Goal: Complete application form

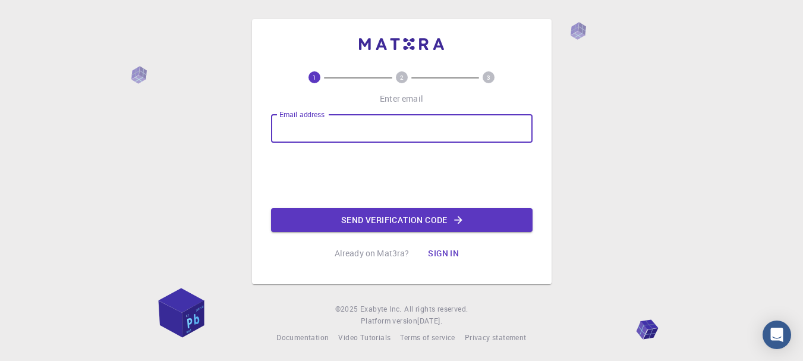
click at [437, 118] on input "Email address" at bounding box center [402, 128] width 262 height 29
type input "[EMAIL_ADDRESS][DOMAIN_NAME]"
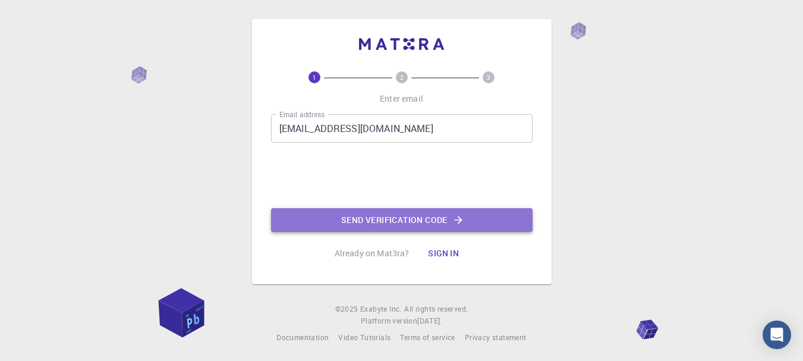
click at [410, 216] on button "Send verification code" at bounding box center [402, 220] width 262 height 24
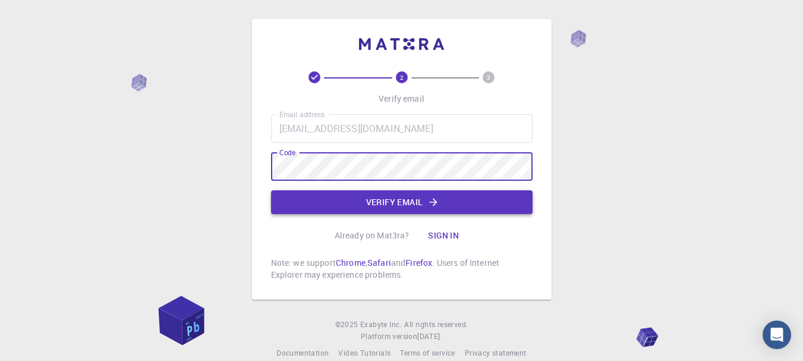
click at [392, 200] on button "Verify email" at bounding box center [402, 202] width 262 height 24
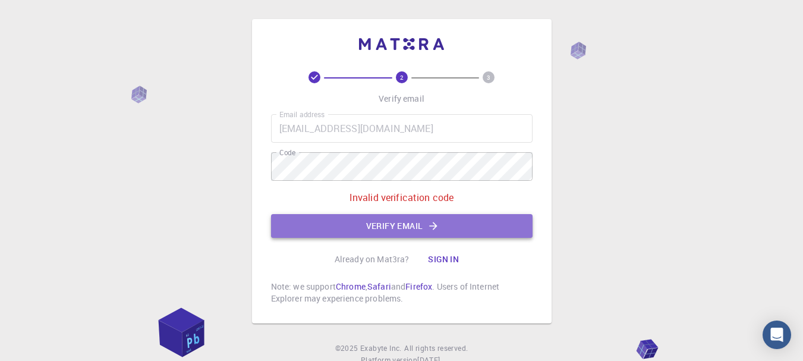
click at [394, 225] on button "Verify email" at bounding box center [402, 226] width 262 height 24
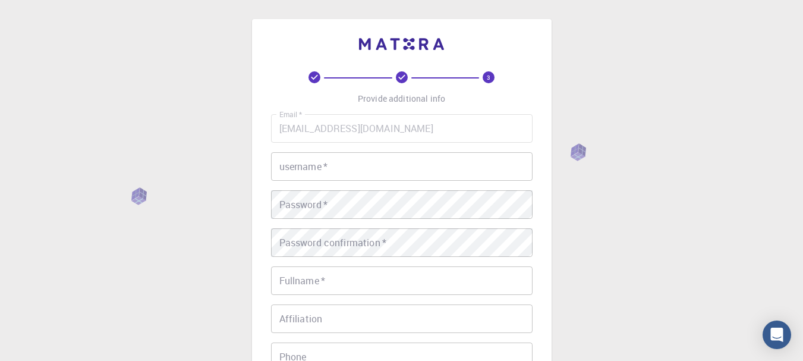
click at [381, 170] on input "username   *" at bounding box center [402, 166] width 262 height 29
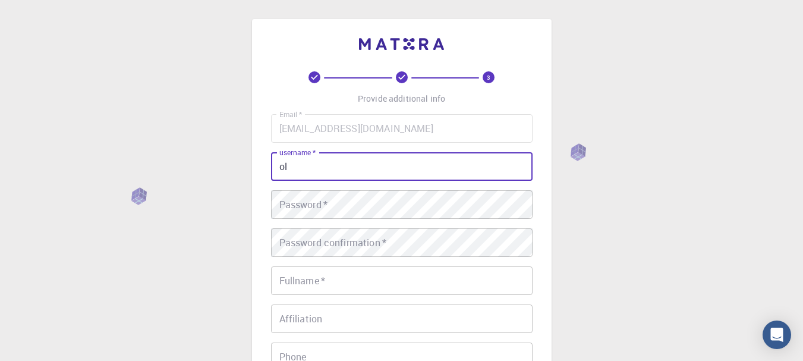
type input "o"
type input "femiadesina"
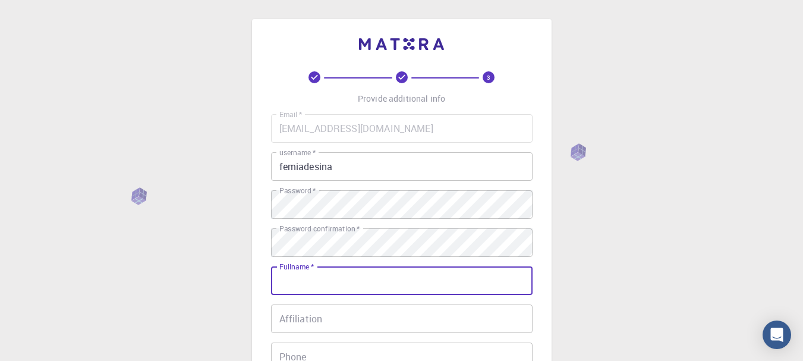
click at [370, 287] on input "Fullname   *" at bounding box center [402, 280] width 262 height 29
type input "[PERSON_NAME] [PERSON_NAME]"
type input "08026002941"
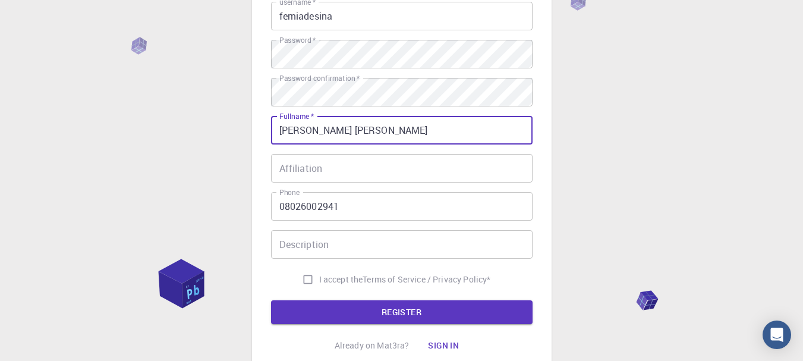
scroll to position [152, 0]
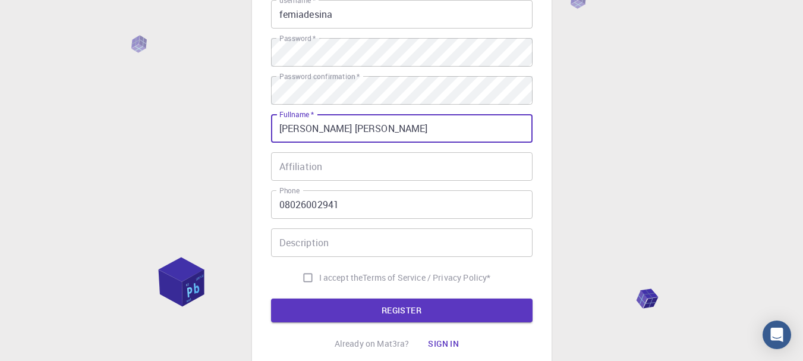
click at [438, 172] on input "Affiliation" at bounding box center [402, 166] width 262 height 29
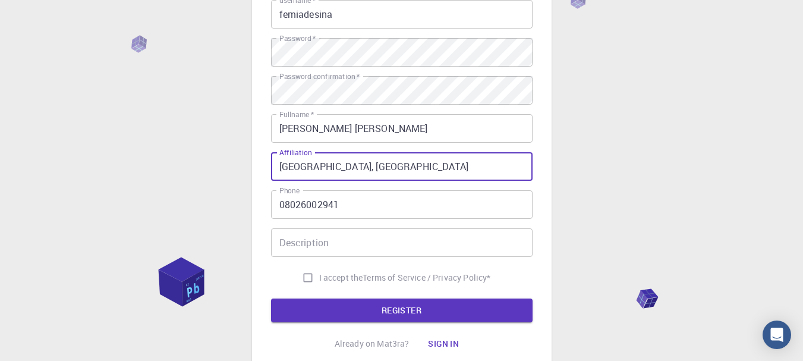
type input "[GEOGRAPHIC_DATA], [GEOGRAPHIC_DATA]"
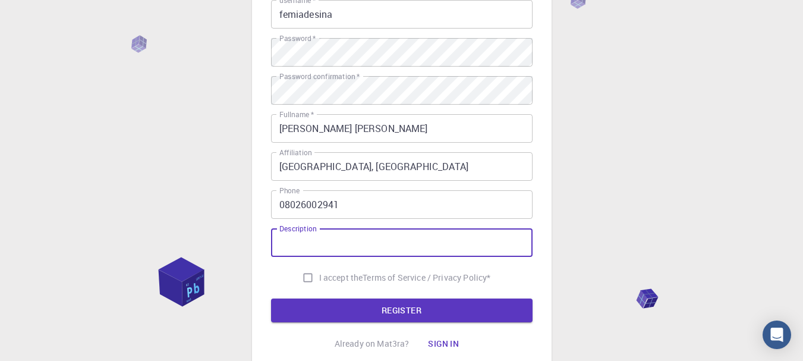
click at [362, 238] on input "Description" at bounding box center [402, 242] width 262 height 29
type input "Great"
click at [303, 275] on input "I accept the Terms of Service / Privacy Policy *" at bounding box center [308, 277] width 23 height 23
checkbox input "true"
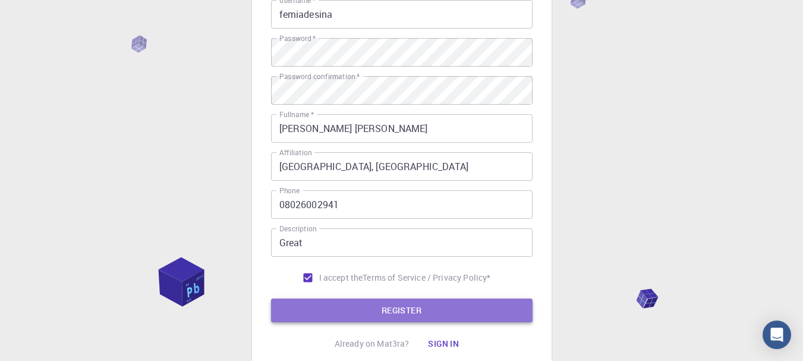
click at [400, 309] on button "REGISTER" at bounding box center [402, 311] width 262 height 24
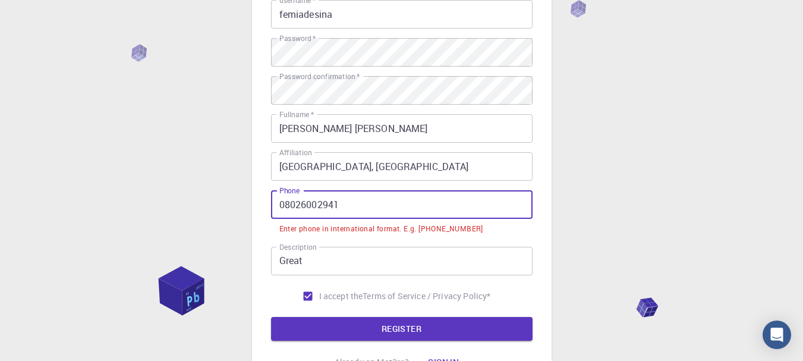
click at [285, 202] on input "08026002941" at bounding box center [402, 204] width 262 height 29
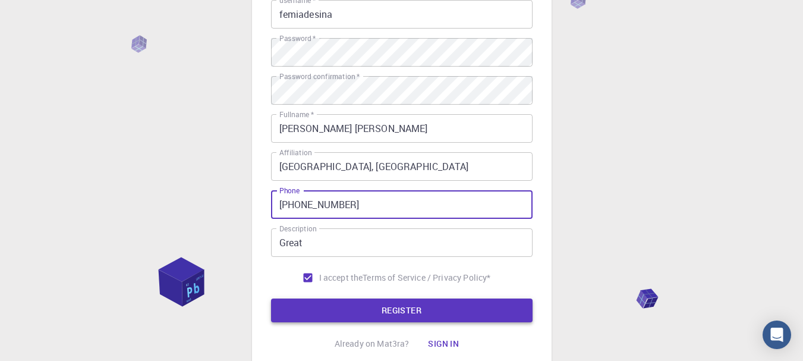
type input "[PHONE_NUMBER]"
click at [391, 313] on button "REGISTER" at bounding box center [402, 311] width 262 height 24
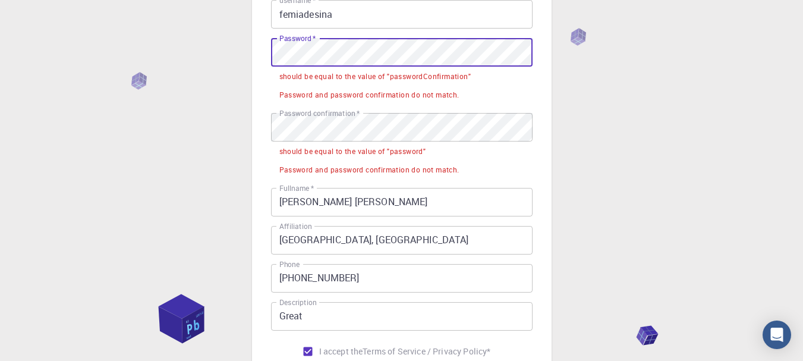
click at [235, 52] on div "3 Provide additional info Email   * [EMAIL_ADDRESS][DOMAIN_NAME] Email   * user…" at bounding box center [401, 187] width 803 height 679
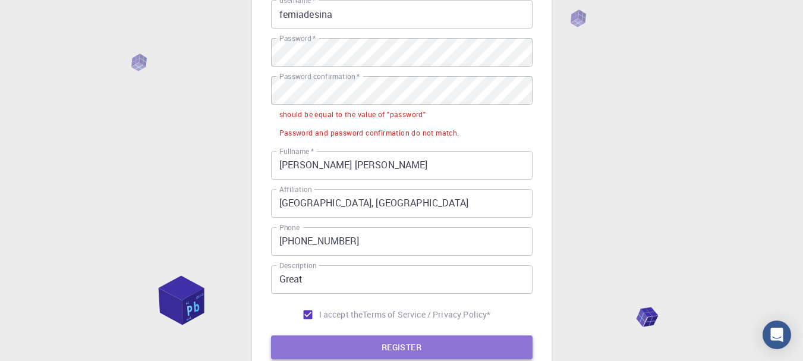
click at [413, 346] on button "REGISTER" at bounding box center [402, 347] width 262 height 24
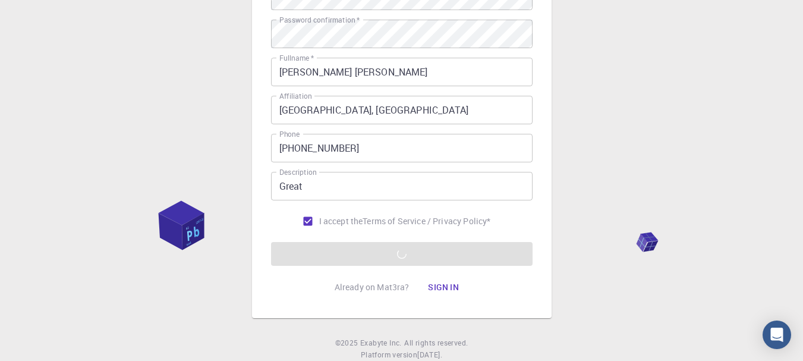
scroll to position [244, 0]
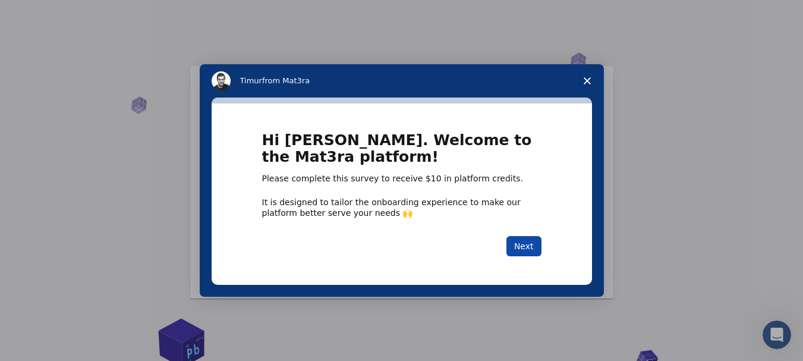
click at [525, 246] on button "Next" at bounding box center [524, 246] width 35 height 20
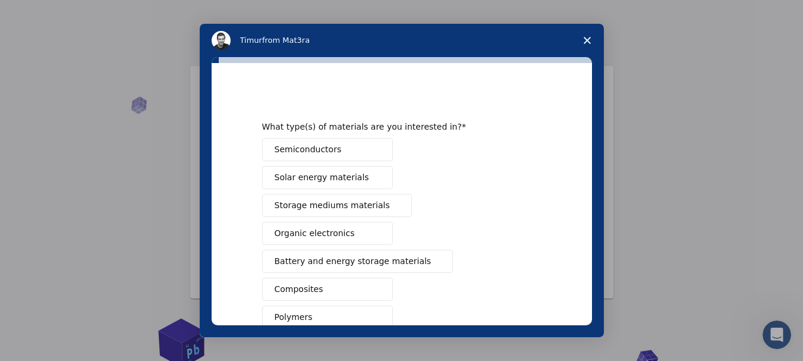
click at [404, 149] on div "Semiconductors Solar energy materials Storage mediums materials Organic electro…" at bounding box center [401, 303] width 279 height 331
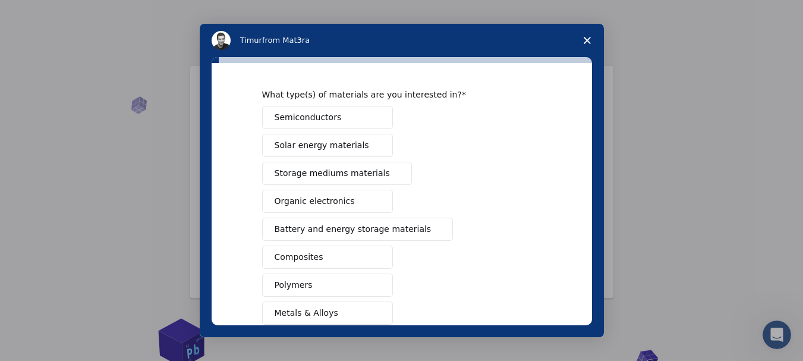
scroll to position [30, 0]
click at [313, 206] on span "Organic electronics" at bounding box center [315, 203] width 80 height 12
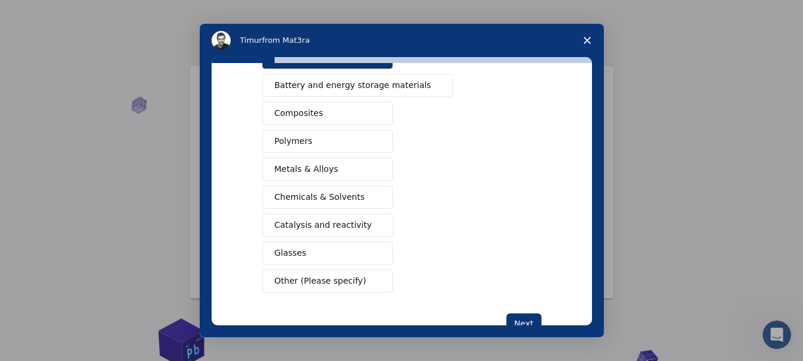
scroll to position [213, 0]
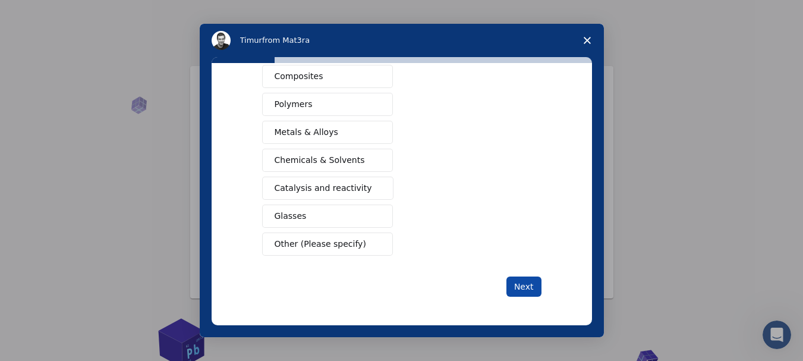
click at [524, 285] on button "Next" at bounding box center [524, 287] width 35 height 20
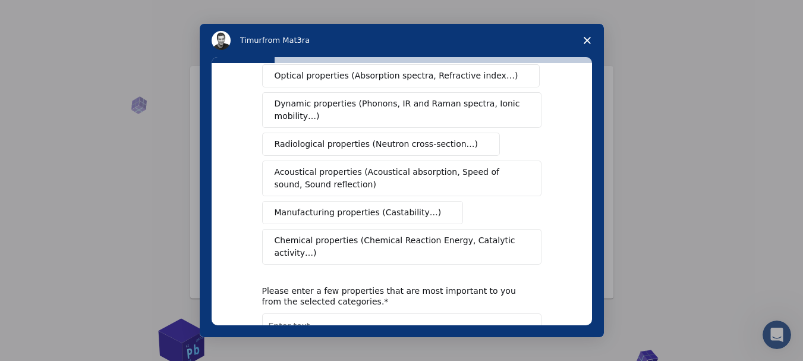
scroll to position [206, 0]
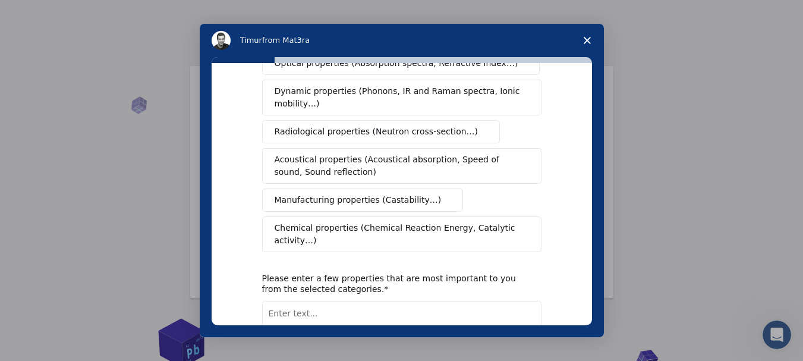
click at [431, 222] on span "Chemical properties (Chemical Reaction Energy, Catalytic activity…)" at bounding box center [398, 234] width 246 height 25
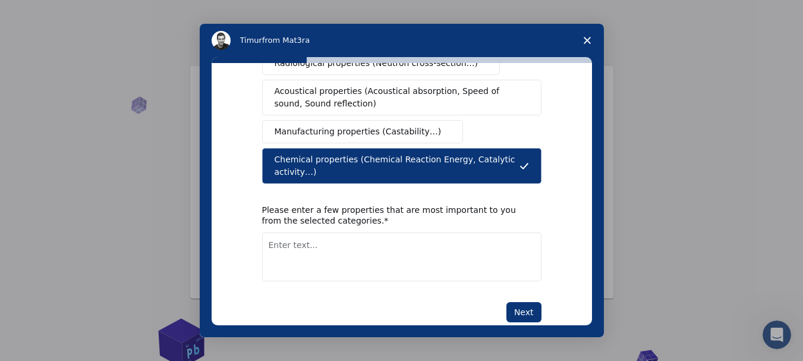
scroll to position [275, 0]
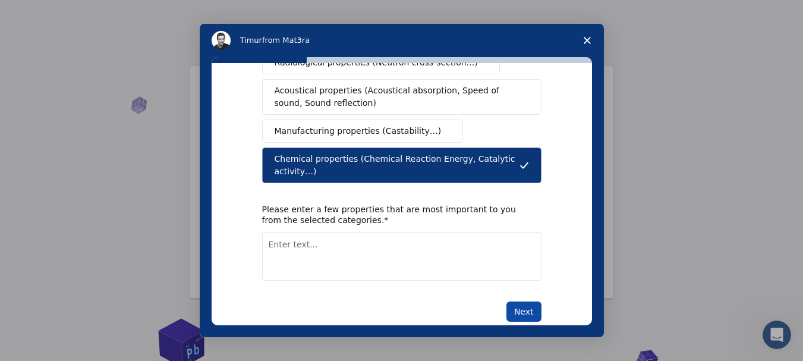
click at [517, 301] on button "Next" at bounding box center [524, 311] width 35 height 20
click at [480, 250] on textarea "Enter text..." at bounding box center [401, 256] width 279 height 49
type textarea "Drug Design"
click at [517, 301] on button "Next" at bounding box center [524, 311] width 35 height 20
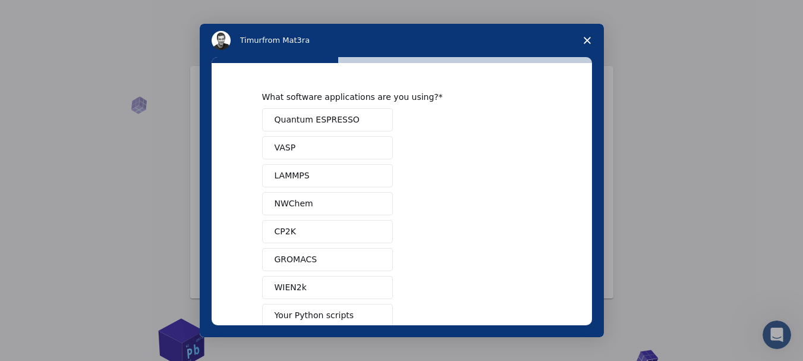
click at [329, 259] on button "GROMACS" at bounding box center [327, 259] width 131 height 23
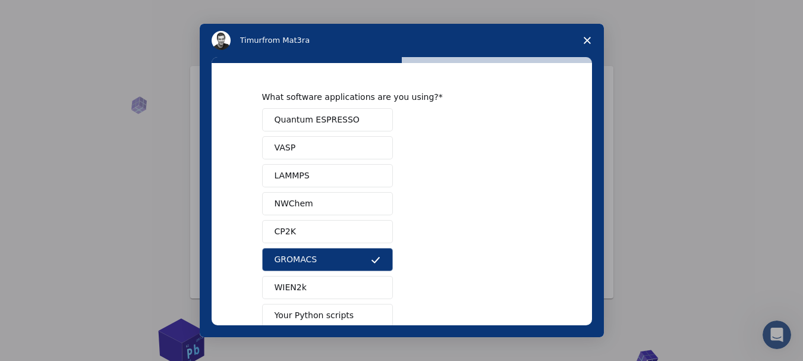
scroll to position [127, 0]
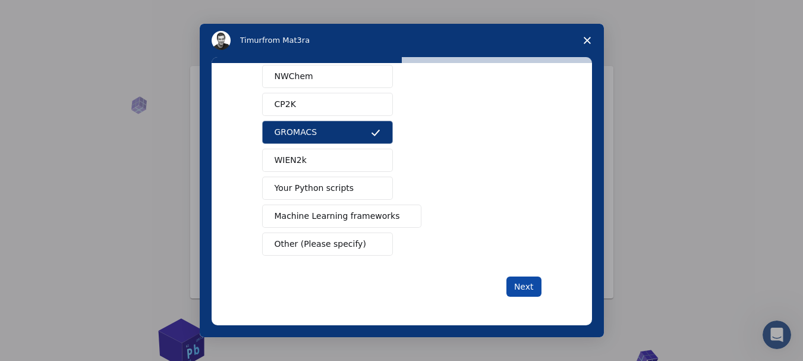
click at [530, 290] on button "Next" at bounding box center [524, 287] width 35 height 20
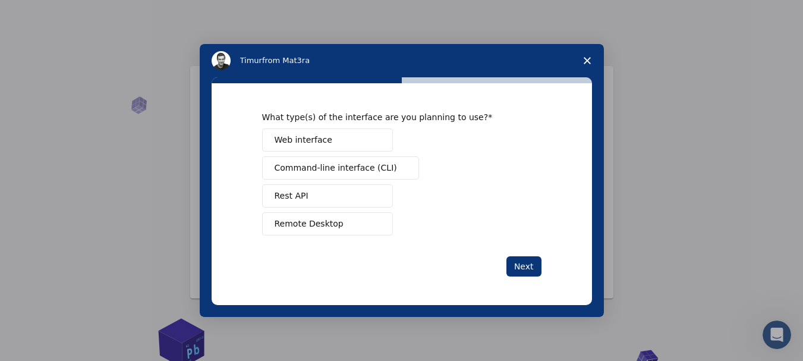
click at [307, 142] on span "Web interface" at bounding box center [304, 140] width 58 height 12
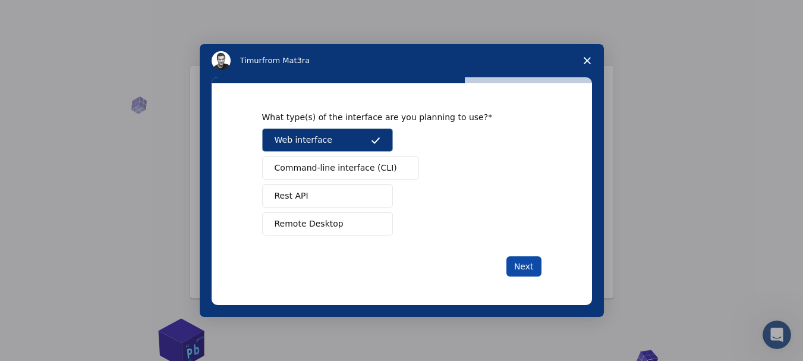
click at [517, 259] on button "Next" at bounding box center [524, 266] width 35 height 20
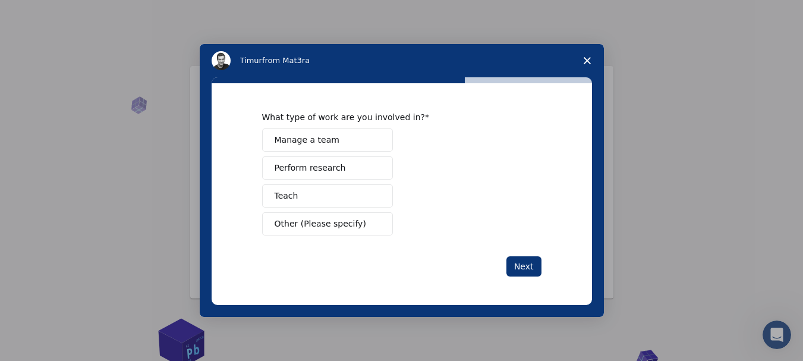
click at [311, 161] on button "Perform research" at bounding box center [327, 167] width 131 height 23
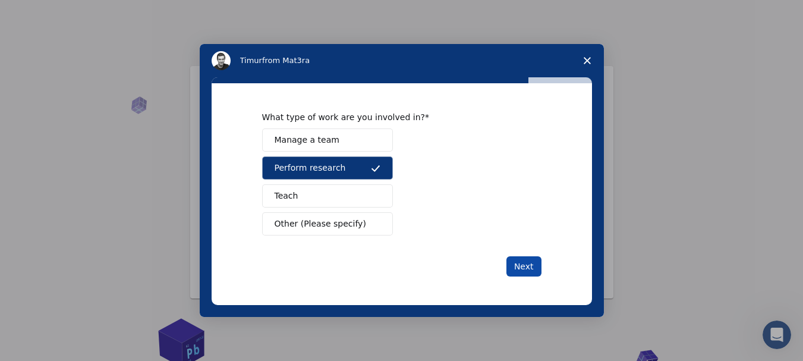
click at [530, 260] on button "Next" at bounding box center [524, 266] width 35 height 20
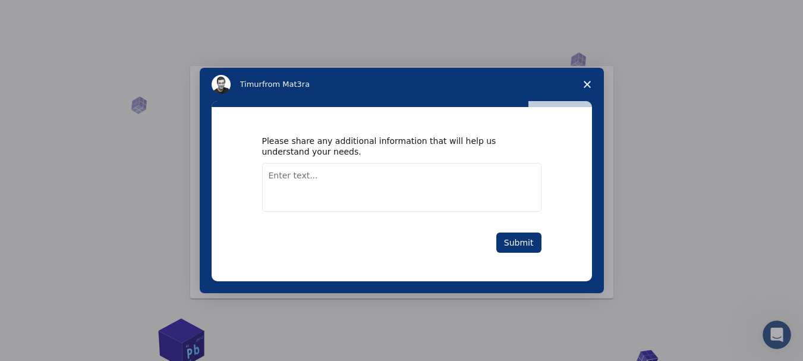
click at [386, 187] on textarea "Enter text..." at bounding box center [401, 187] width 279 height 49
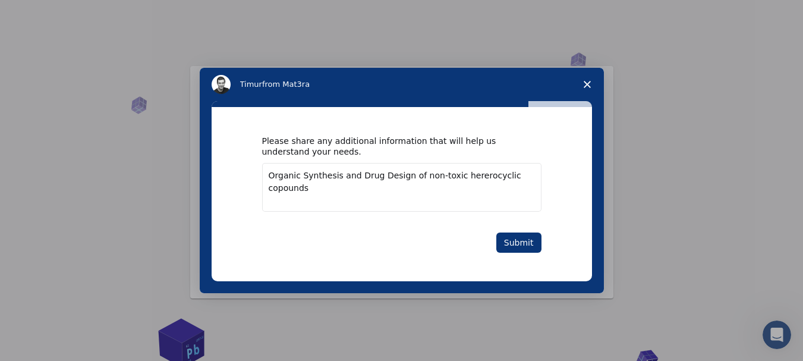
click at [410, 174] on textarea "Organic Synthesis and Drug Design of non-toxic hererocyclic copounds" at bounding box center [401, 187] width 279 height 49
click at [276, 191] on textarea "Organic Synthesis and Drug Design of novel non-toxic hererocyclic copounds" at bounding box center [401, 187] width 279 height 49
click at [304, 175] on textarea "Organic Synthesis and Drug Design of novel non-toxic hererocyclic compounds" at bounding box center [401, 187] width 279 height 49
click at [357, 177] on textarea "Organic synthesis and Drug Design of novel non-toxic hererocyclic compounds" at bounding box center [401, 187] width 279 height 49
click at [357, 177] on textarea "Organic synthesis and rug Design of novel non-toxic hererocyclic compounds" at bounding box center [401, 187] width 279 height 49
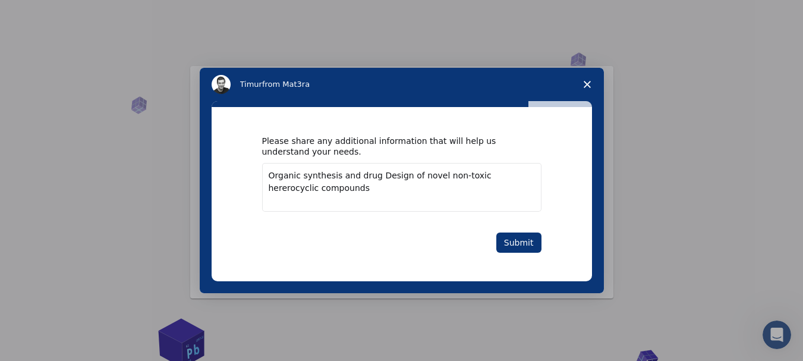
click at [375, 175] on textarea "Organic synthesis and drug Design of novel non-toxic hererocyclic compounds" at bounding box center [401, 187] width 279 height 49
type textarea "Organic synthesis and drug design of novel non-toxic hererocyclic compounds"
click at [525, 244] on button "Submit" at bounding box center [519, 243] width 45 height 20
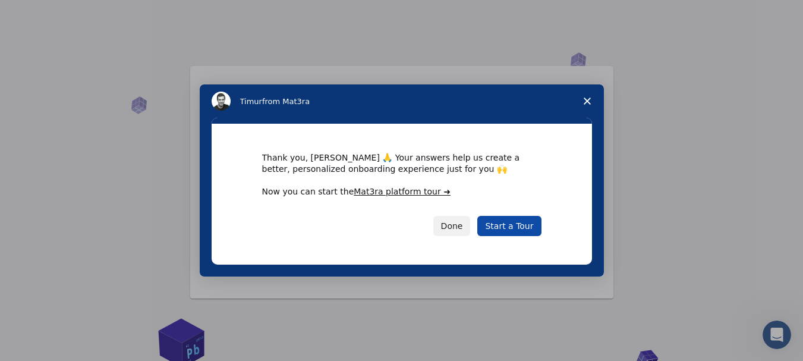
click at [508, 224] on link "Start a Tour" at bounding box center [510, 226] width 64 height 20
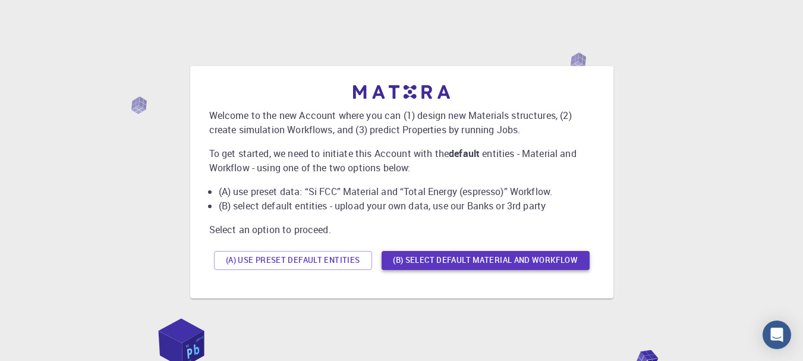
click at [417, 260] on button "(B) Select default material and workflow" at bounding box center [486, 260] width 208 height 19
